Goal: Information Seeking & Learning: Find specific fact

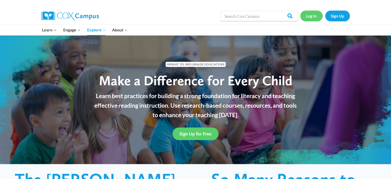
click at [306, 17] on link "Log In" at bounding box center [311, 16] width 22 height 11
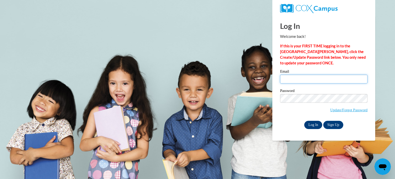
type input "pstachow@teachers.kusd.edu"
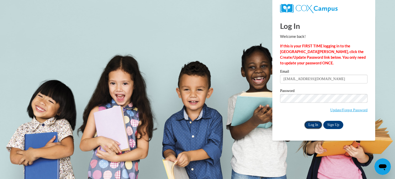
click at [315, 123] on input "Log In" at bounding box center [313, 124] width 18 height 8
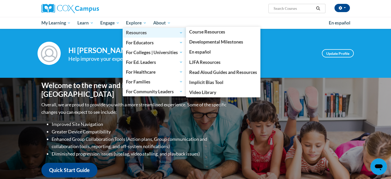
click at [138, 30] on span "Resources" at bounding box center [154, 33] width 57 height 6
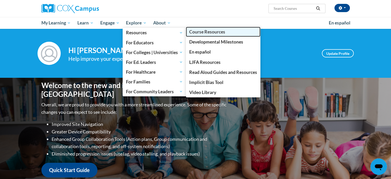
click at [204, 35] on link "Course Resources" at bounding box center [223, 32] width 75 height 10
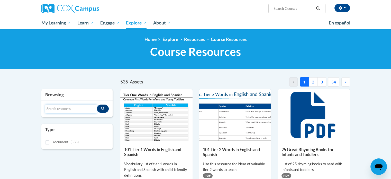
click at [69, 107] on input "Search resources" at bounding box center [71, 108] width 52 height 9
type input "s"
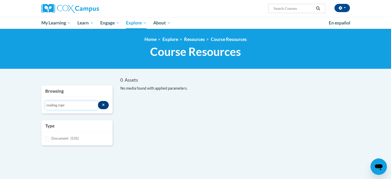
drag, startPoint x: 66, startPoint y: 105, endPoint x: 42, endPoint y: 100, distance: 24.6
click at [42, 100] on div "Search resources reading rope" at bounding box center [76, 105] width 71 height 16
type input "scarb"
click at [104, 102] on button "Search resources" at bounding box center [103, 105] width 11 height 8
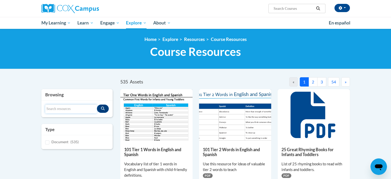
click at [56, 104] on input "Search resources" at bounding box center [71, 108] width 52 height 9
type input "scarborough"
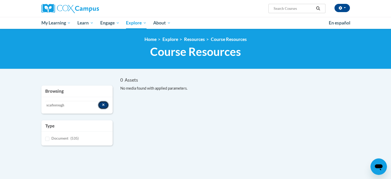
click at [105, 104] on button "Search resources" at bounding box center [103, 105] width 11 height 8
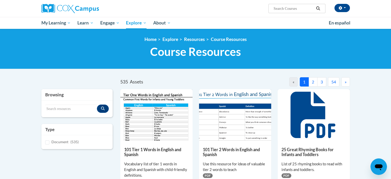
click at [312, 85] on button "2" at bounding box center [312, 81] width 9 height 9
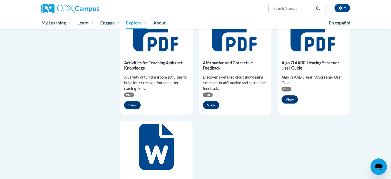
scroll to position [313, 0]
